Goal: Task Accomplishment & Management: Complete application form

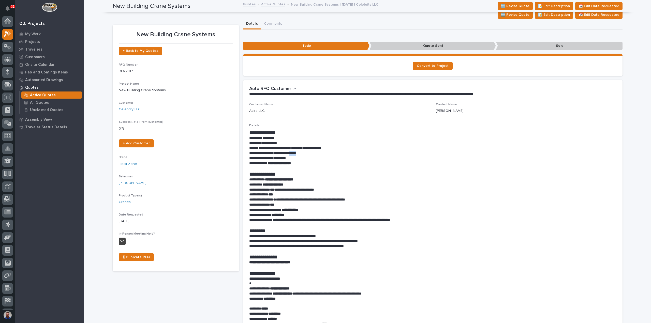
scroll to position [11, 0]
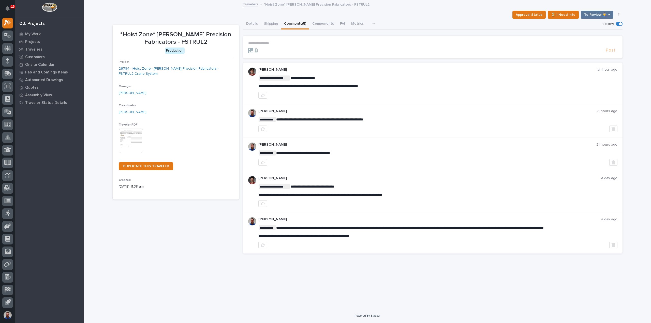
click at [282, 43] on p "**********" at bounding box center [432, 43] width 369 height 4
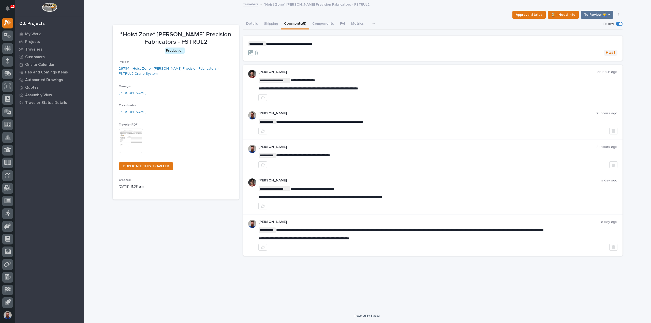
click at [605, 54] on button "Post" at bounding box center [610, 53] width 14 height 6
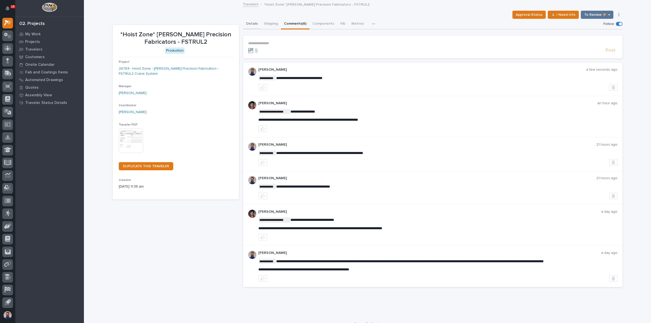
click at [245, 26] on button "Details" at bounding box center [252, 24] width 18 height 11
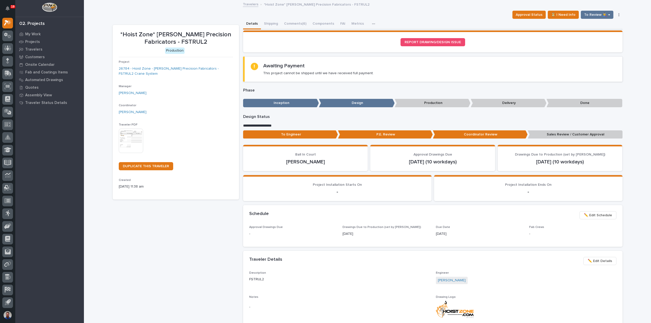
click at [321, 137] on p "To Engineer" at bounding box center [290, 134] width 95 height 8
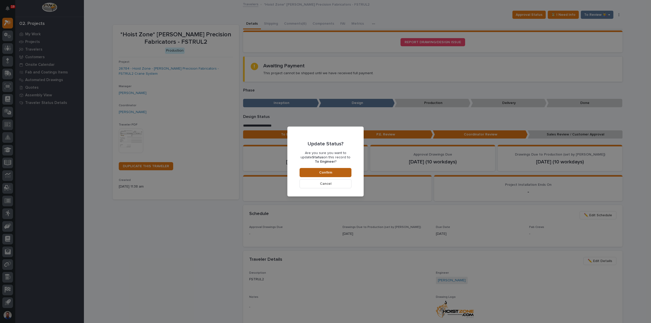
click at [332, 176] on button "Confirm" at bounding box center [325, 172] width 52 height 9
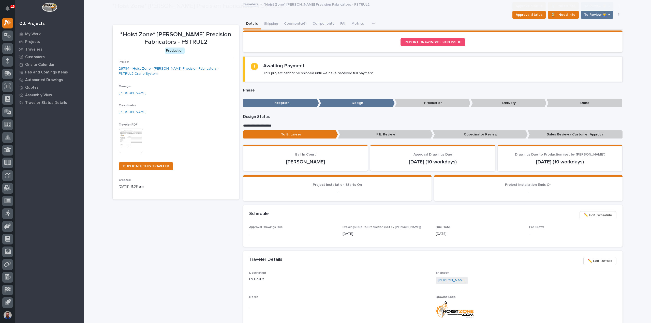
scroll to position [30, 0]
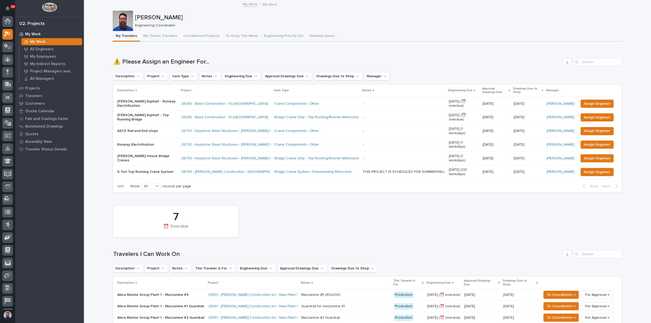
scroll to position [11, 0]
drag, startPoint x: 98, startPoint y: 81, endPoint x: 109, endPoint y: 66, distance: 17.9
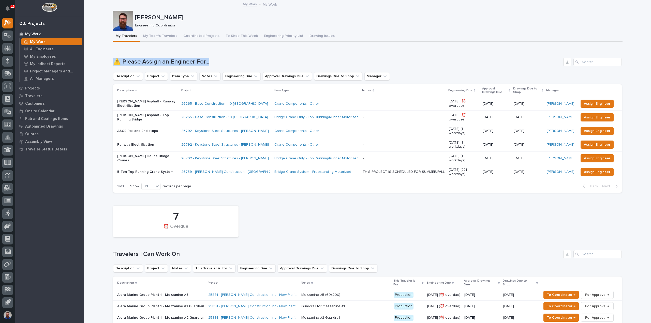
drag, startPoint x: 115, startPoint y: 56, endPoint x: 214, endPoint y: 54, distance: 99.4
click at [214, 54] on div "Loading... Saving… ⚠️ Please Assign an Engineer For... Description Project Item…" at bounding box center [367, 122] width 508 height 149
drag, startPoint x: 199, startPoint y: 55, endPoint x: 101, endPoint y: 55, distance: 97.9
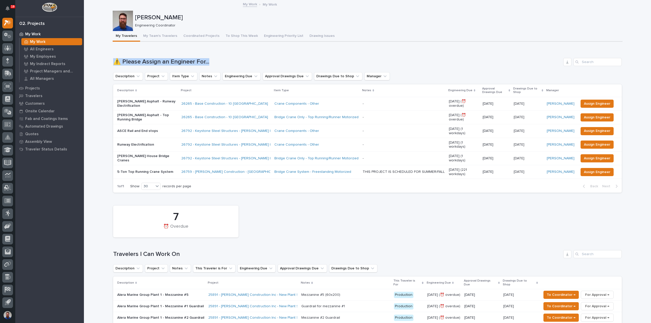
drag, startPoint x: 213, startPoint y: 51, endPoint x: 236, endPoint y: 51, distance: 22.6
click at [236, 51] on div "Loading... Saving… ⚠️ Please Assign an Engineer For... Description Project Item…" at bounding box center [367, 122] width 508 height 149
drag, startPoint x: 236, startPoint y: 55, endPoint x: 169, endPoint y: 55, distance: 66.6
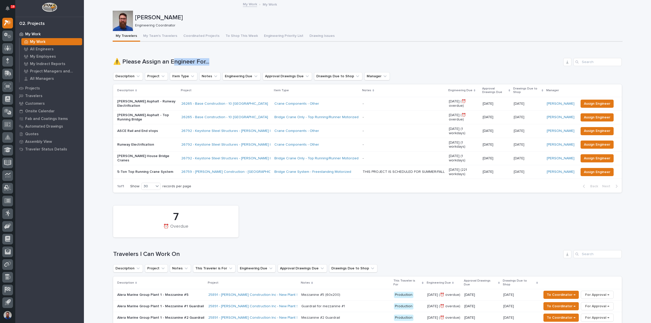
click at [169, 55] on div "Loading... Saving… ⚠️ Please Assign an Engineer For... Description Project Item…" at bounding box center [367, 122] width 508 height 149
drag, startPoint x: 246, startPoint y: 59, endPoint x: 137, endPoint y: 60, distance: 108.8
click at [137, 60] on h1 "⚠️ Please Assign an Engineer For..." at bounding box center [337, 61] width 448 height 7
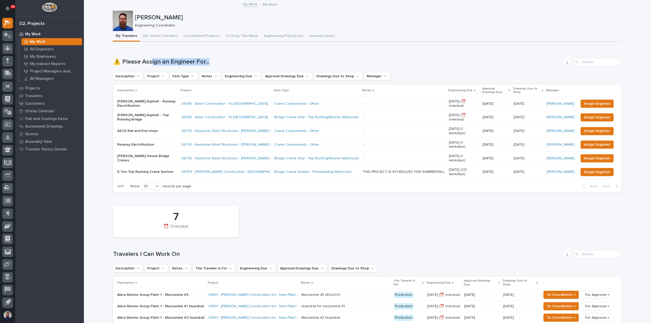
drag, startPoint x: 220, startPoint y: 58, endPoint x: 150, endPoint y: 63, distance: 70.3
click at [150, 63] on div "⚠️ Please Assign an Engineer For..." at bounding box center [367, 62] width 508 height 8
drag, startPoint x: 153, startPoint y: 58, endPoint x: 155, endPoint y: 56, distance: 2.7
click at [153, 58] on h1 "⚠️ Please Assign an Engineer For..." at bounding box center [337, 61] width 448 height 7
click at [160, 55] on div "Loading... Saving… ⚠️ Please Assign an Engineer For... Description Project Item…" at bounding box center [367, 122] width 508 height 149
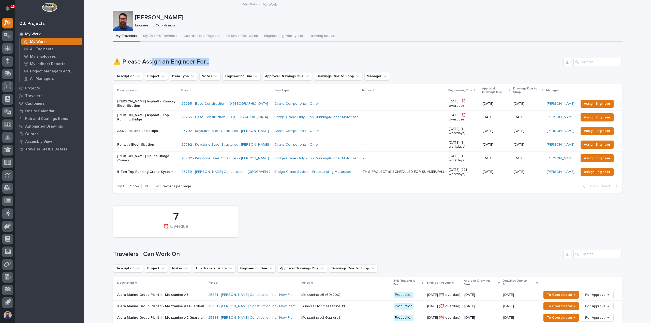
click at [171, 53] on div "Loading... Saving… ⚠️ Please Assign an Engineer For... Description Project Item…" at bounding box center [367, 122] width 508 height 149
click at [175, 55] on div "Loading... Saving… ⚠️ Please Assign an Engineer For... Description Project Item…" at bounding box center [367, 122] width 508 height 149
click at [181, 58] on div "⚠️ Please Assign an Engineer For..." at bounding box center [367, 62] width 508 height 8
drag, startPoint x: 214, startPoint y: 59, endPoint x: 96, endPoint y: 61, distance: 118.7
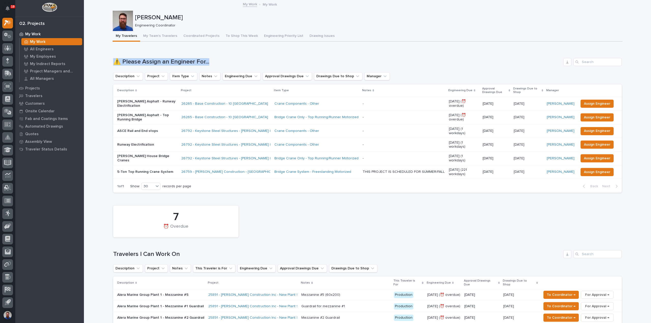
drag, startPoint x: 234, startPoint y: 53, endPoint x: 246, endPoint y: 52, distance: 11.6
click at [246, 52] on div "Loading... Saving… ⚠️ Please Assign an Engineer For... Description Project Item…" at bounding box center [367, 122] width 508 height 149
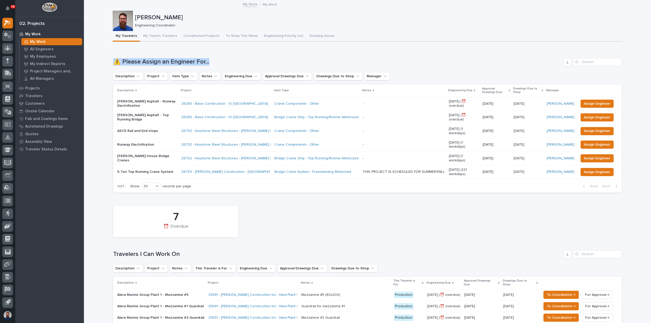
click at [246, 52] on div "Loading... Saving… ⚠️ Please Assign an Engineer For... Description Project Item…" at bounding box center [367, 122] width 508 height 149
drag, startPoint x: 248, startPoint y: 53, endPoint x: 116, endPoint y: 63, distance: 132.3
click at [116, 63] on div "Loading... Saving… ⚠️ Please Assign an Engineer For... Description Project Item…" at bounding box center [367, 122] width 508 height 149
click at [115, 63] on h1 "⚠️ Please Assign an Engineer For..." at bounding box center [337, 61] width 448 height 7
drag, startPoint x: 133, startPoint y: 60, endPoint x: 186, endPoint y: 56, distance: 53.0
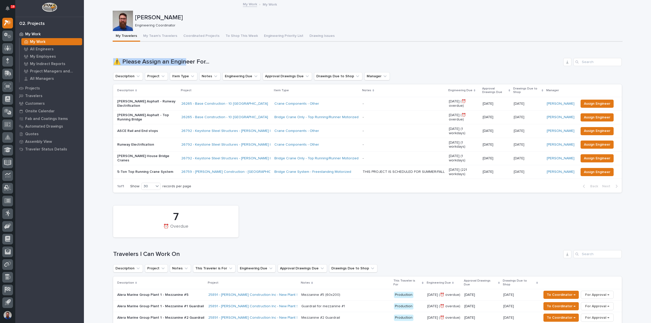
drag, startPoint x: 186, startPoint y: 56, endPoint x: 189, endPoint y: 56, distance: 3.1
click at [187, 56] on div "Loading... Saving… ⚠️ Please Assign an Engineer For... Description Project Item…" at bounding box center [367, 122] width 508 height 149
click at [113, 63] on h1 "⚠️ Please Assign an Engineer For..." at bounding box center [337, 61] width 448 height 7
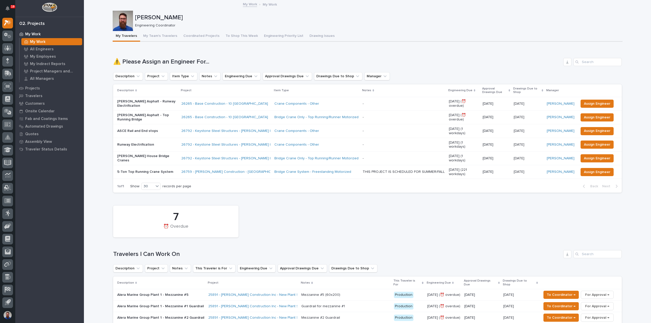
click at [114, 62] on h1 "⚠️ Please Assign an Engineer For..." at bounding box center [337, 61] width 448 height 7
click at [115, 61] on h1 "⚠️ Please Assign an Engineer For..." at bounding box center [337, 61] width 448 height 7
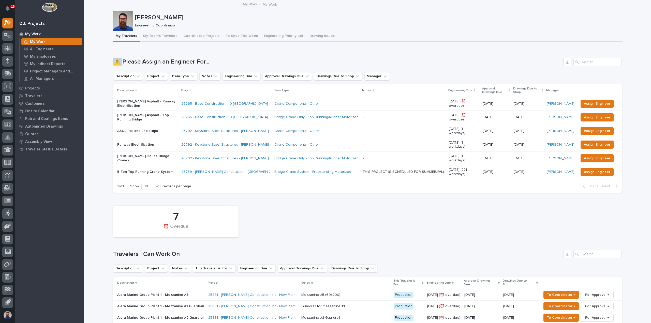
click at [115, 61] on h1 "⚠️ Please Assign an Engineer For..." at bounding box center [337, 61] width 448 height 7
click at [185, 53] on div "Loading... Saving… ⚠️ Please Assign an Engineer For... Description Project Item…" at bounding box center [367, 122] width 508 height 149
drag, startPoint x: 156, startPoint y: 60, endPoint x: 91, endPoint y: 60, distance: 64.6
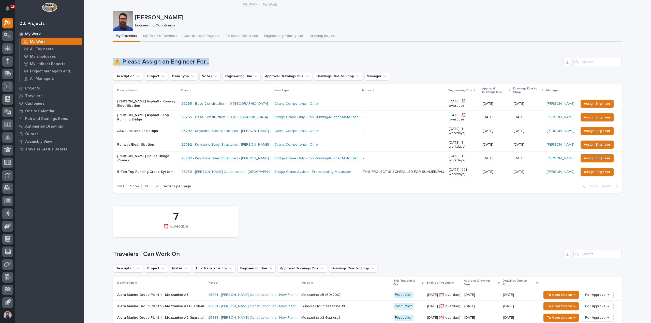
drag, startPoint x: 97, startPoint y: 59, endPoint x: 215, endPoint y: 56, distance: 118.2
click at [216, 56] on div "Loading... Saving… ⚠️ Please Assign an Engineer For... Description Project Item…" at bounding box center [367, 122] width 508 height 149
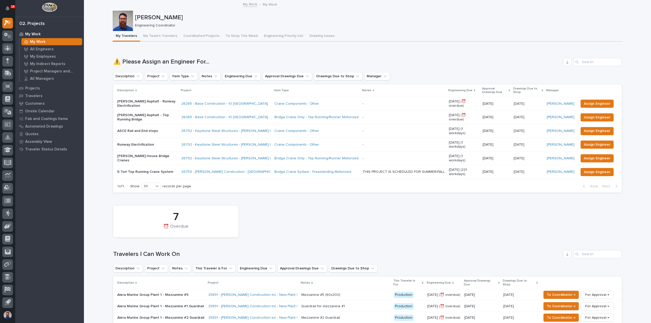
click at [216, 56] on div "Loading... Saving… ⚠️ Please Assign an Engineer For... Description Project Item…" at bounding box center [367, 122] width 508 height 149
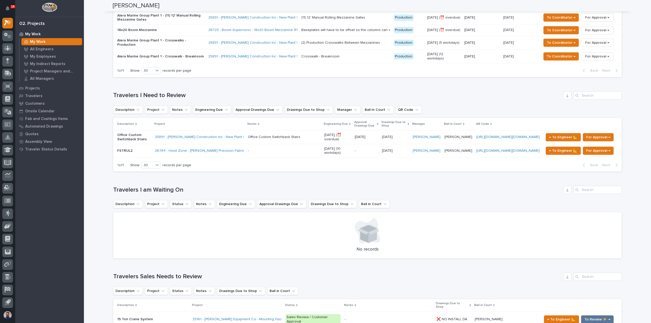
scroll to position [339, 0]
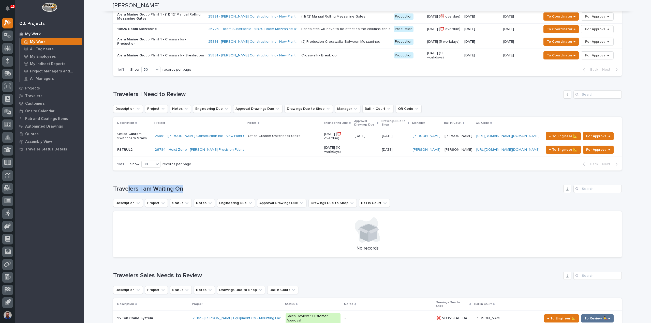
drag, startPoint x: 200, startPoint y: 160, endPoint x: 122, endPoint y: 165, distance: 77.9
click at [124, 175] on div "Loading... Saving… Travelers I am Waiting On Description Project Status Notes E…" at bounding box center [367, 218] width 508 height 87
click at [122, 185] on h1 "Travelers I am Waiting On" at bounding box center [337, 188] width 448 height 7
drag, startPoint x: 102, startPoint y: 162, endPoint x: 188, endPoint y: 162, distance: 85.1
click at [188, 162] on div "Loading... Saving… Loading... Saving… Weston Hochstetler Weston Hochstetler Eng…" at bounding box center [367, 304] width 567 height 1285
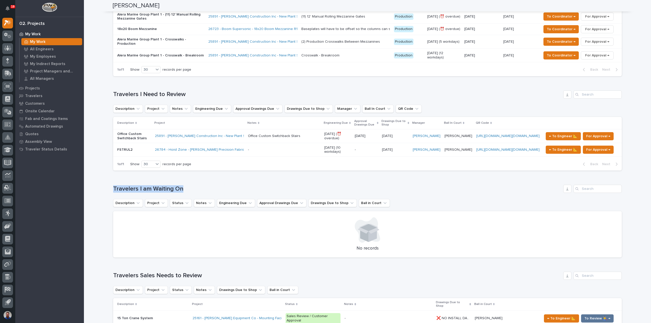
click at [188, 175] on div "Loading... Saving… Travelers I am Waiting On Description Project Status Notes E…" at bounding box center [367, 218] width 508 height 87
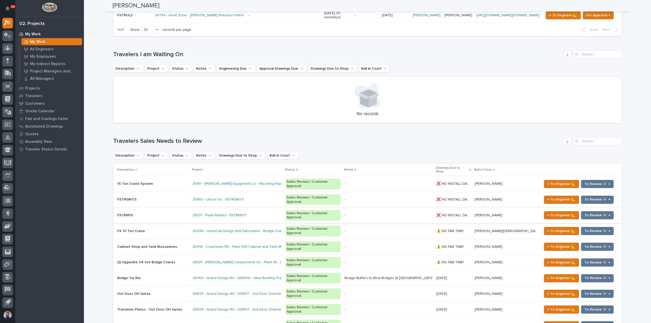
scroll to position [474, 0]
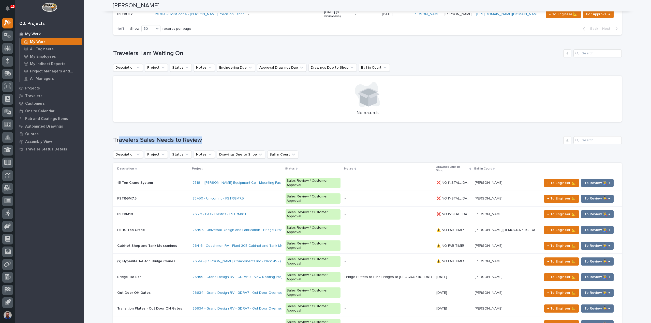
drag, startPoint x: 163, startPoint y: 118, endPoint x: 117, endPoint y: 118, distance: 46.0
click at [117, 136] on h1 "Travelers Sales Needs to Review" at bounding box center [337, 139] width 448 height 7
drag, startPoint x: 108, startPoint y: 117, endPoint x: 231, endPoint y: 115, distance: 123.5
click at [231, 115] on div "Loading... Saving… Loading... Saving… Weston Hochstetler Weston Hochstetler Eng…" at bounding box center [367, 162] width 515 height 1272
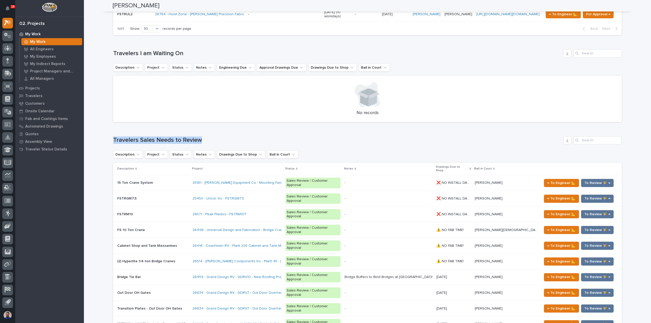
click at [231, 126] on div "Loading... Saving… Travelers Sales Needs to Review Description Project Status N…" at bounding box center [367, 293] width 508 height 334
drag, startPoint x: 231, startPoint y: 115, endPoint x: 190, endPoint y: 115, distance: 40.9
click at [229, 126] on div "Loading... Saving… Travelers Sales Needs to Review Description Project Status N…" at bounding box center [367, 293] width 508 height 334
click at [131, 136] on div "Travelers Sales Needs to Review" at bounding box center [367, 140] width 508 height 8
click at [93, 117] on div "Loading... Saving… Loading... Saving… Weston Hochstetler Weston Hochstetler Eng…" at bounding box center [367, 168] width 567 height 1285
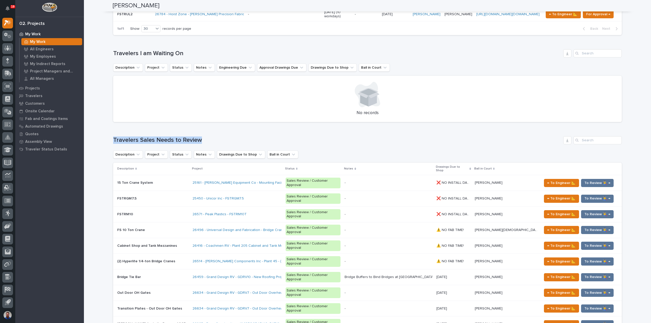
drag, startPoint x: 121, startPoint y: 116, endPoint x: 216, endPoint y: 114, distance: 94.8
click at [216, 114] on div "Loading... Saving… Loading... Saving… Weston Hochstetler Weston Hochstetler Eng…" at bounding box center [367, 168] width 567 height 1285
click at [216, 126] on div "Loading... Saving… Travelers Sales Needs to Review Description Project Status N…" at bounding box center [367, 293] width 508 height 334
drag, startPoint x: 131, startPoint y: 118, endPoint x: 94, endPoint y: 120, distance: 37.7
click at [94, 120] on div "Loading... Saving… Loading... Saving… Weston Hochstetler Weston Hochstetler Eng…" at bounding box center [367, 168] width 567 height 1285
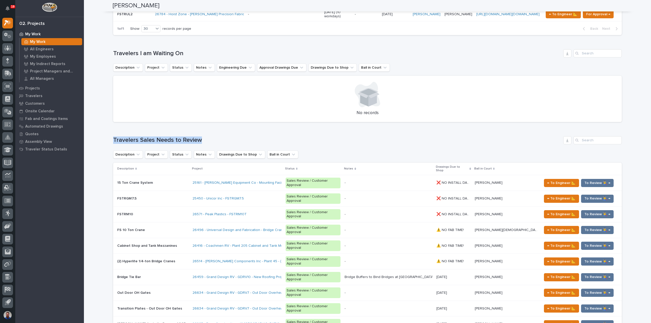
click at [94, 120] on div "Loading... Saving… Loading... Saving… Weston Hochstetler Weston Hochstetler Eng…" at bounding box center [367, 168] width 567 height 1285
click at [228, 126] on div "Loading... Saving… Travelers Sales Needs to Review Description Project Status N…" at bounding box center [367, 293] width 508 height 334
drag, startPoint x: 232, startPoint y: 107, endPoint x: 113, endPoint y: 112, distance: 119.3
click at [113, 126] on div "Loading... Saving… Travelers Sales Needs to Review Description Project Status N…" at bounding box center [367, 293] width 508 height 334
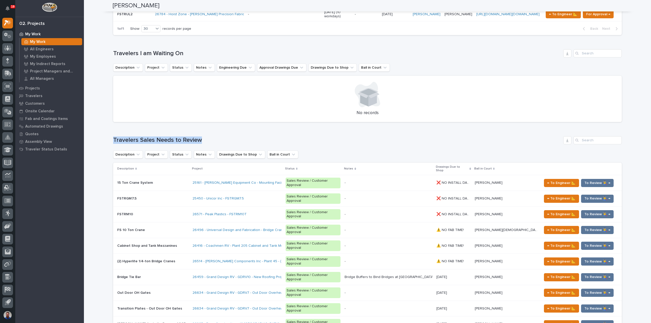
drag, startPoint x: 150, startPoint y: 110, endPoint x: 258, endPoint y: 107, distance: 107.8
click at [256, 108] on div "Loading... Saving… Loading... Saving… Weston Hochstetler Weston Hochstetler Eng…" at bounding box center [367, 168] width 567 height 1285
click at [258, 126] on div "Loading... Saving… Travelers Sales Needs to Review Description Project Status N…" at bounding box center [367, 293] width 508 height 334
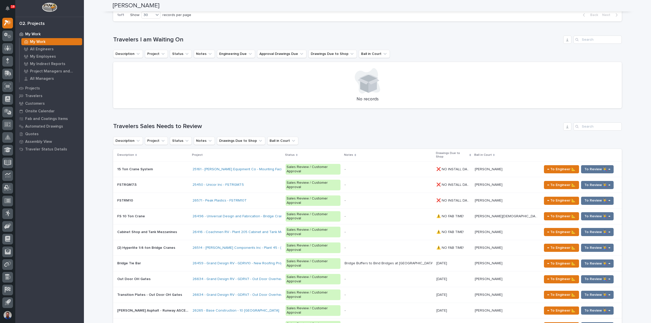
scroll to position [466, 0]
